Goal: Book appointment/travel/reservation

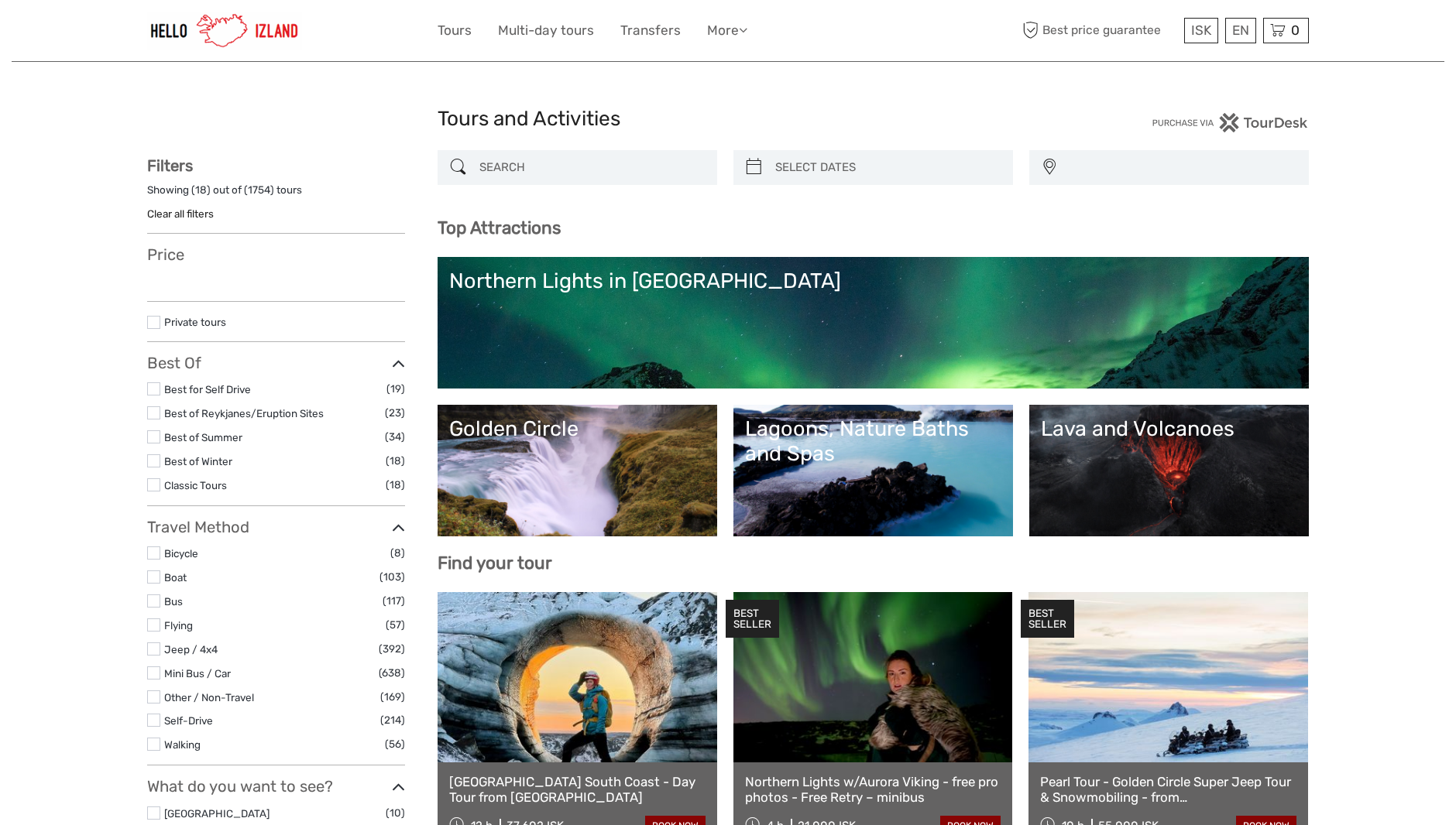
select select
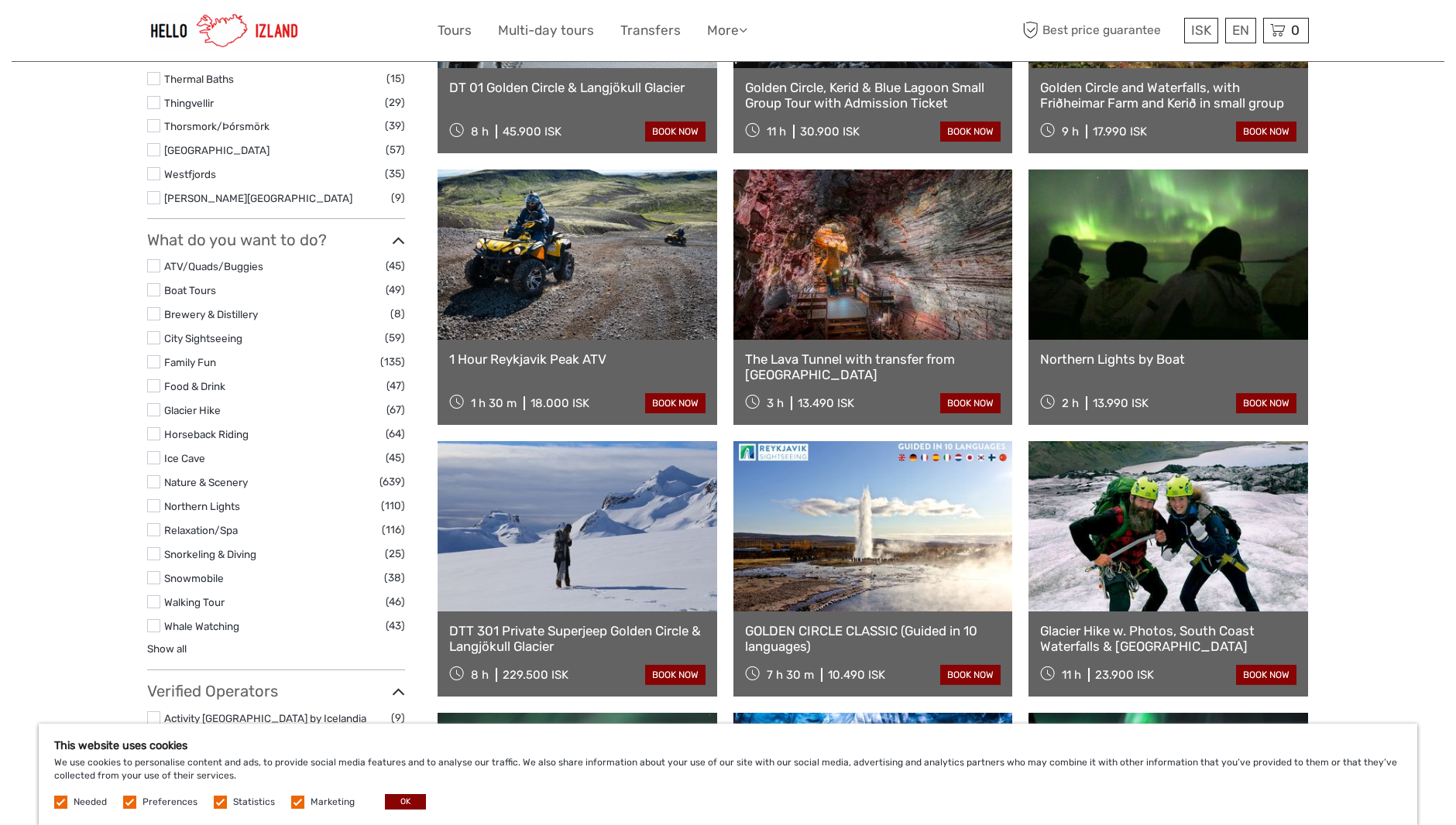
scroll to position [1239, 0]
click at [178, 572] on link "Snowmobile" at bounding box center [194, 578] width 60 height 12
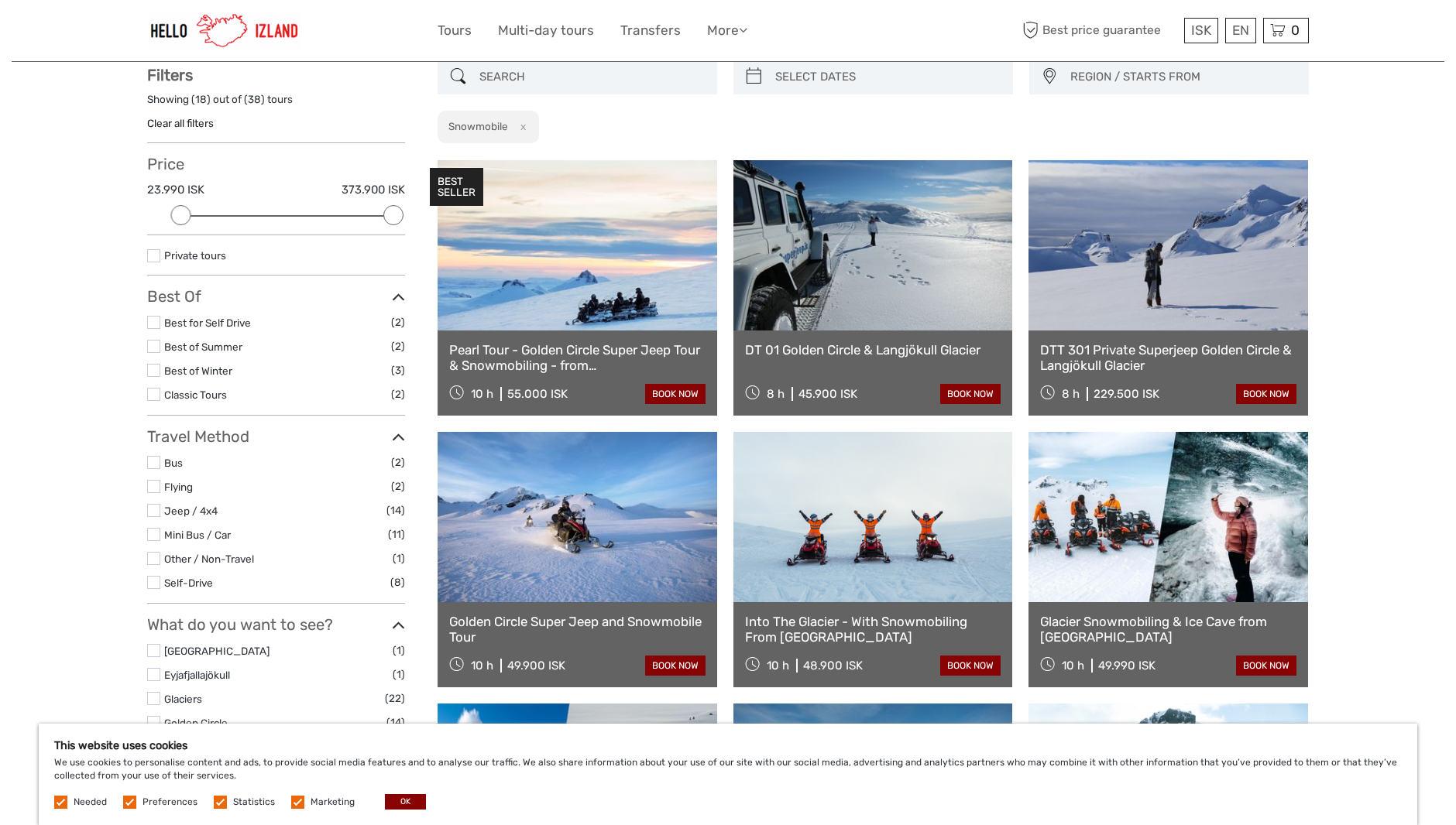
scroll to position [89, 0]
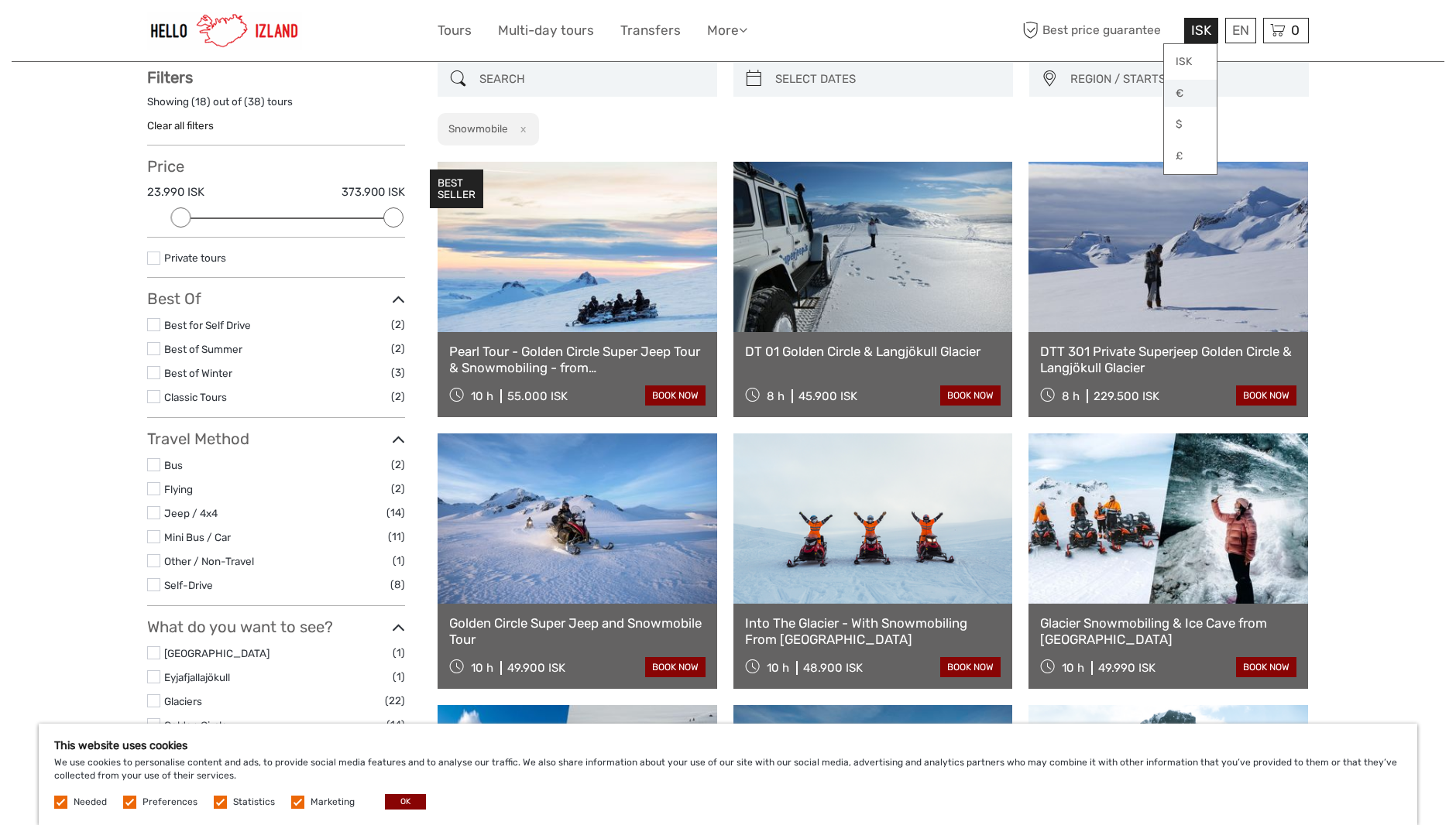
click at [1182, 96] on link "€" at bounding box center [1190, 94] width 53 height 28
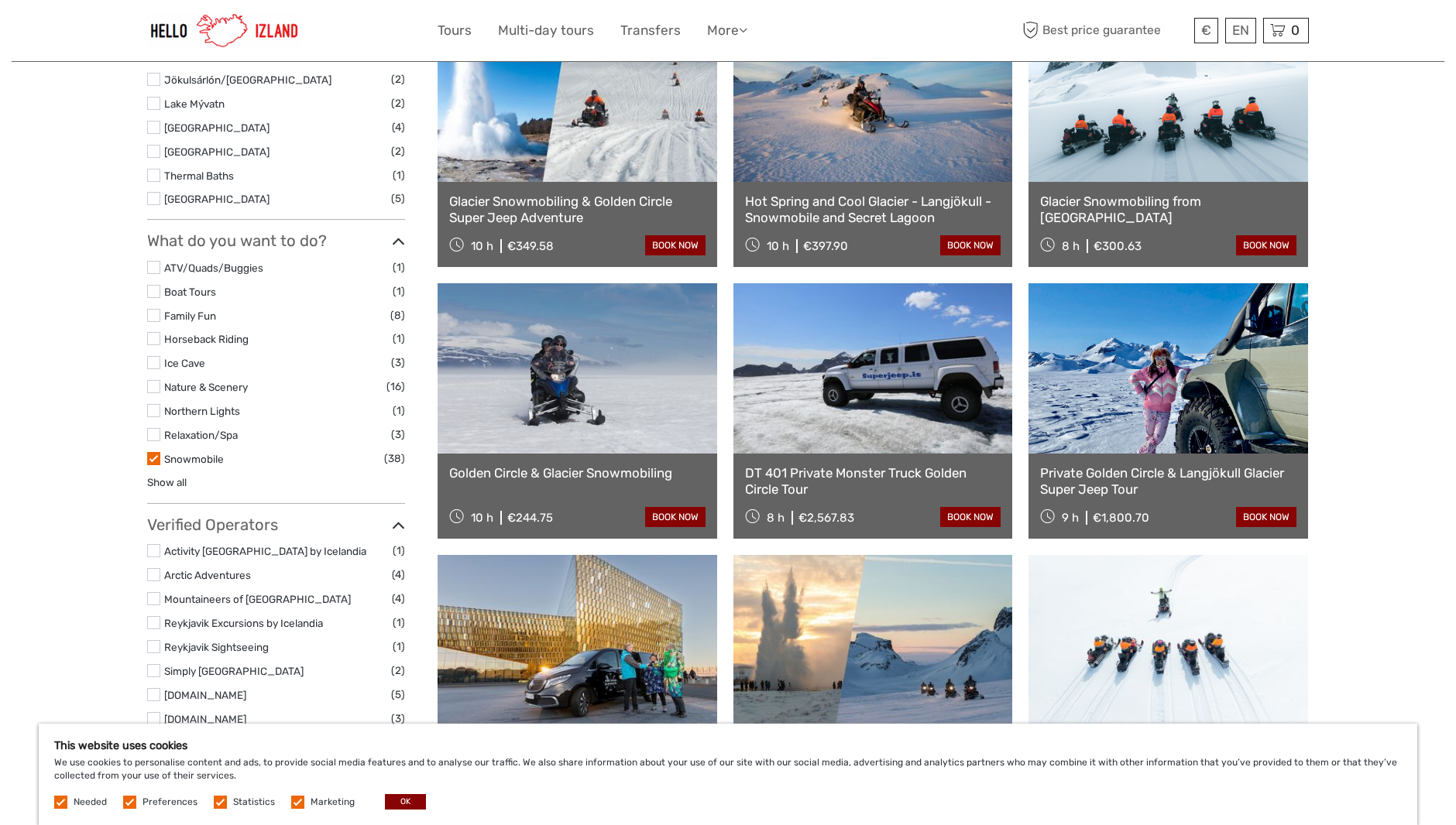
scroll to position [785, 0]
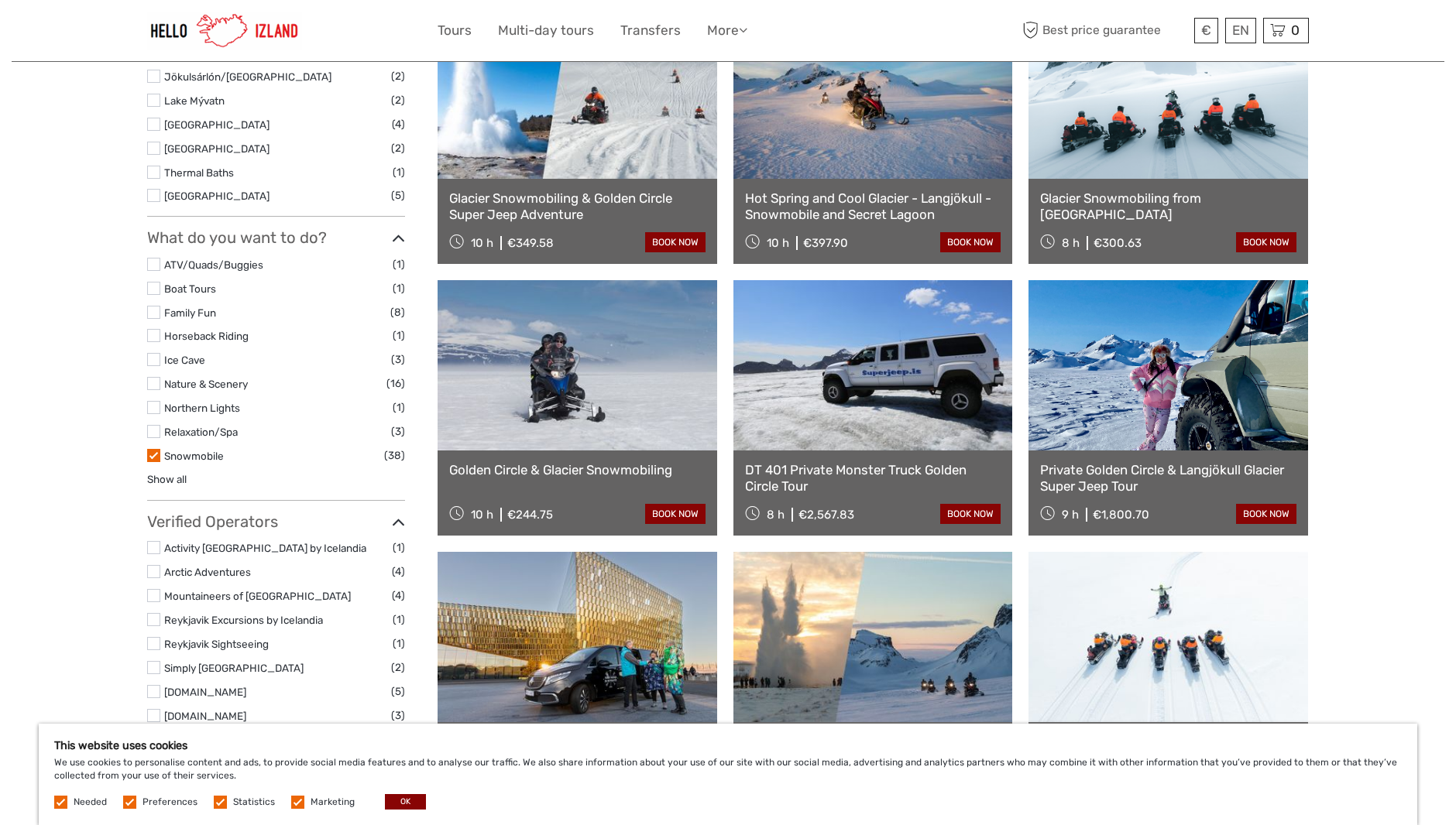
drag, startPoint x: 1077, startPoint y: 413, endPoint x: 1053, endPoint y: 430, distance: 29.4
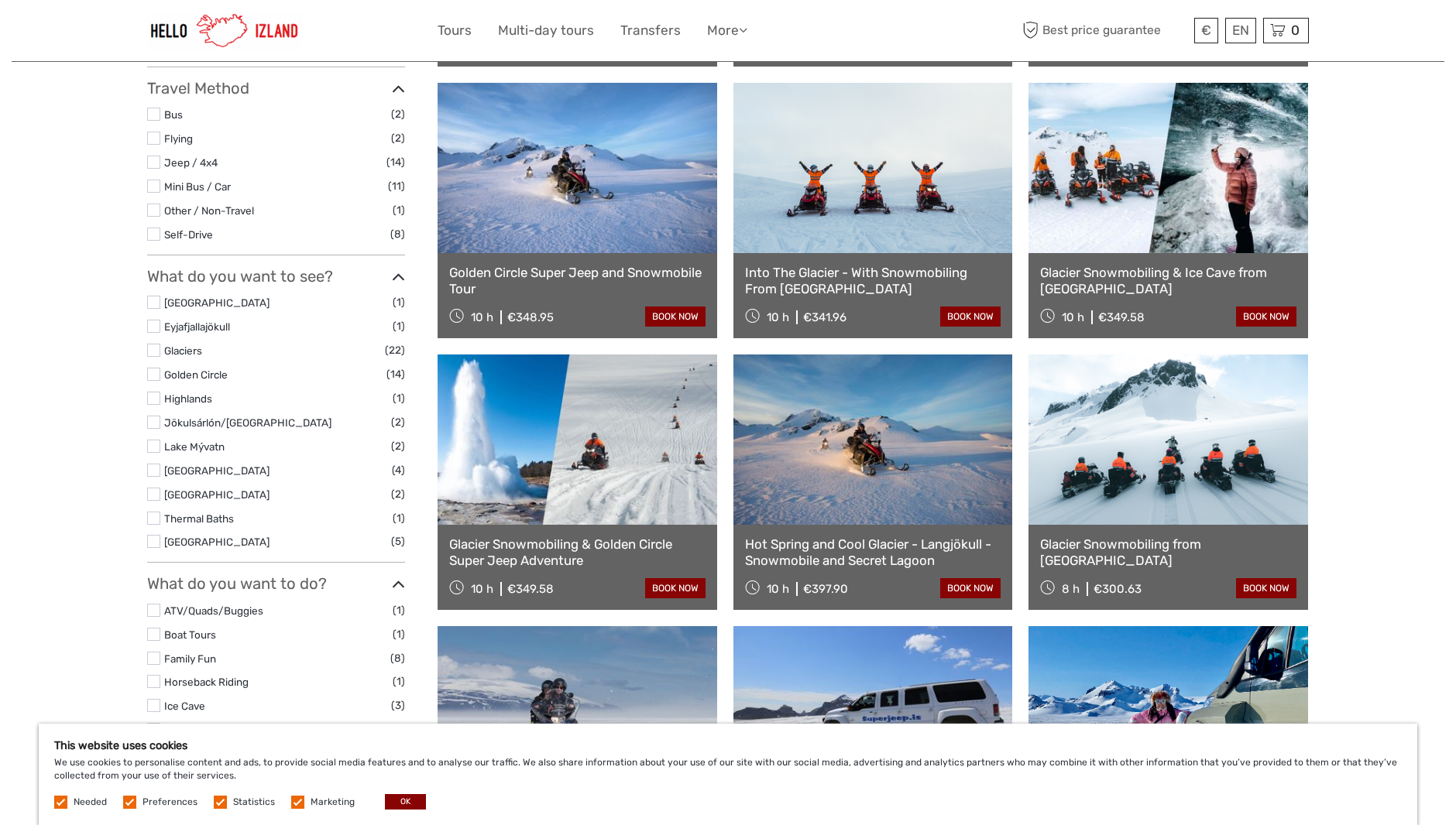
scroll to position [475, 0]
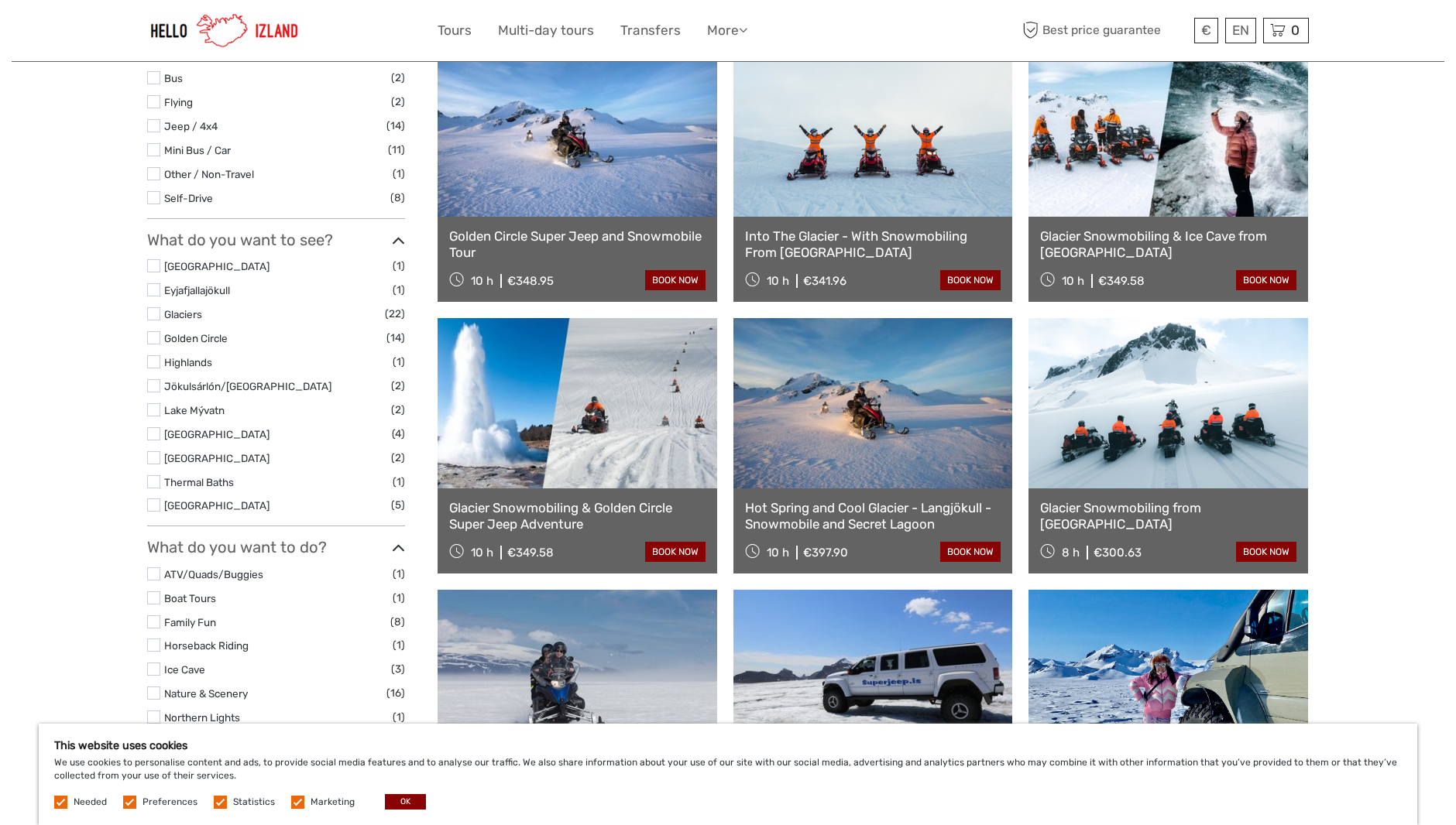
click at [1240, 399] on link at bounding box center [1168, 403] width 280 height 170
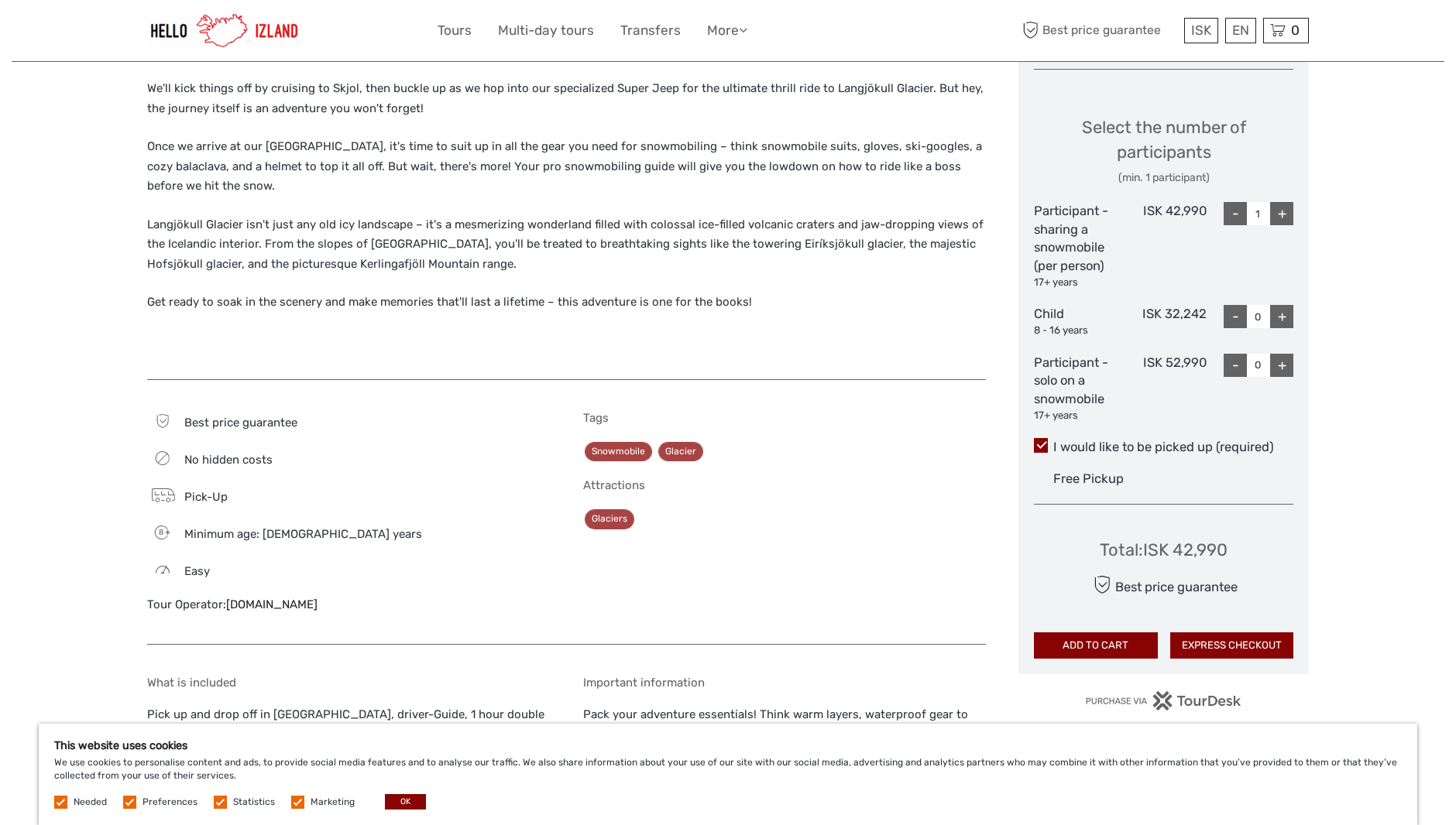
scroll to position [620, 0]
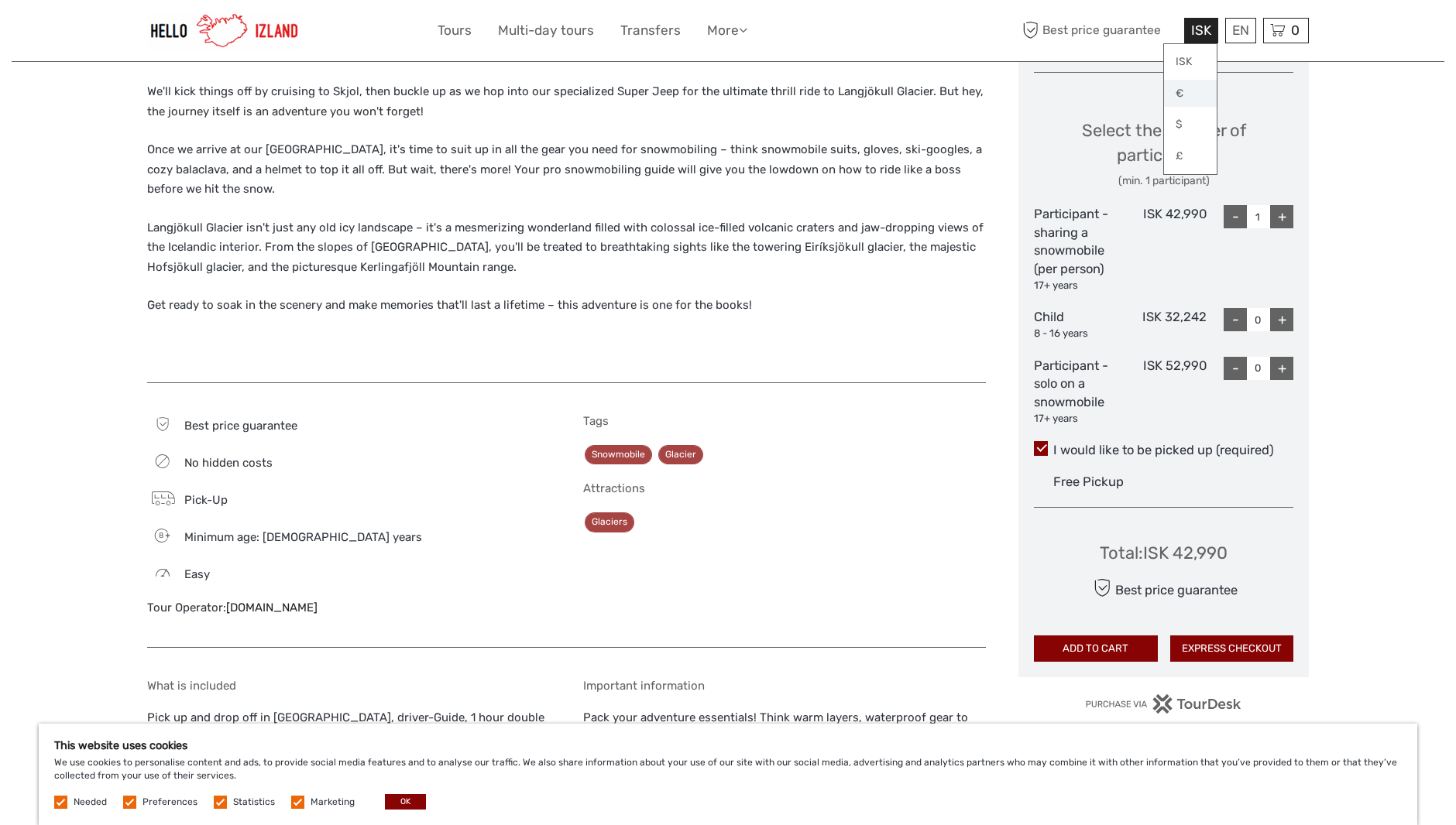
click at [1195, 89] on link "€" at bounding box center [1190, 94] width 53 height 28
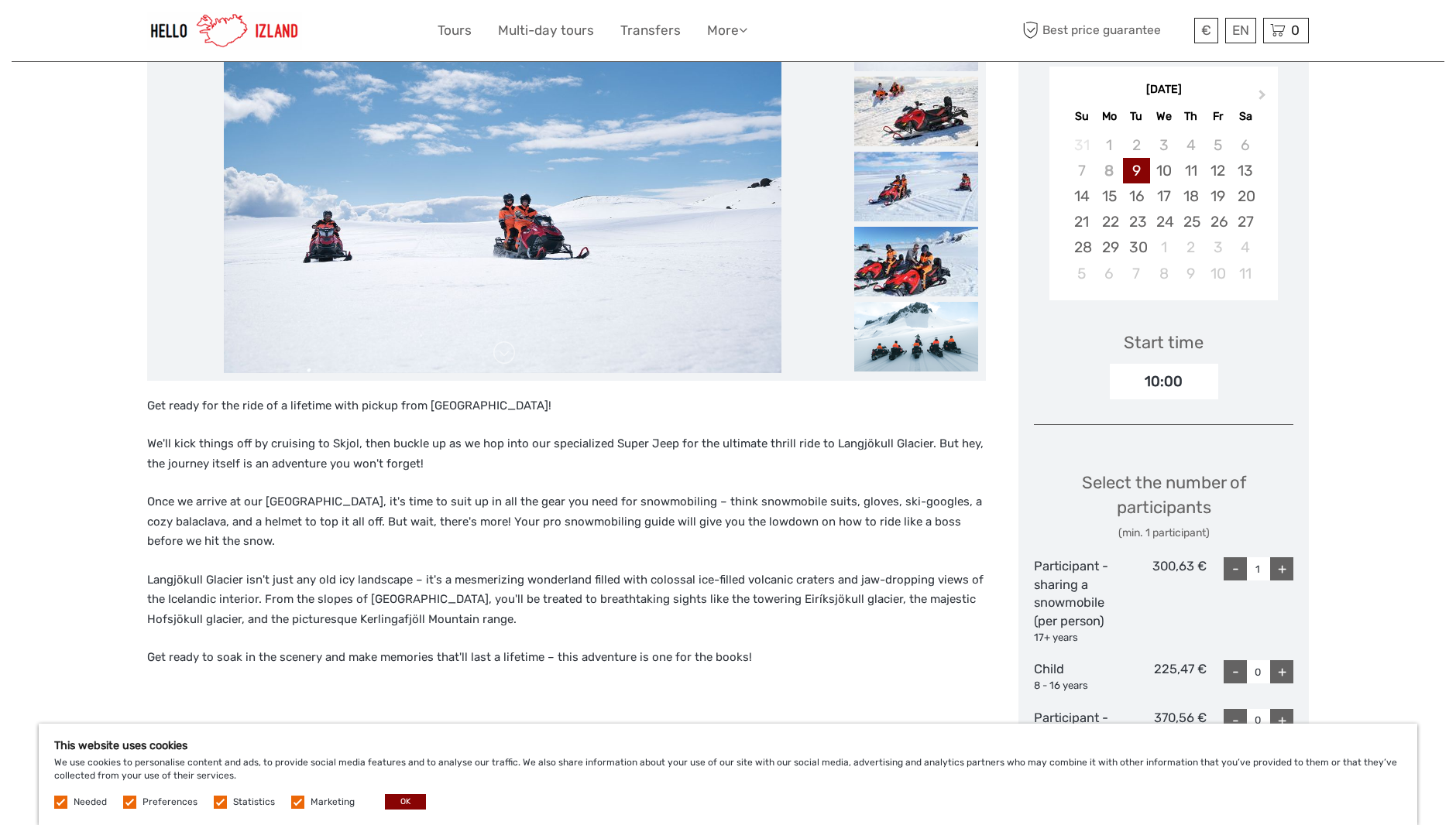
scroll to position [327, 0]
